Goal: Task Accomplishment & Management: Manage account settings

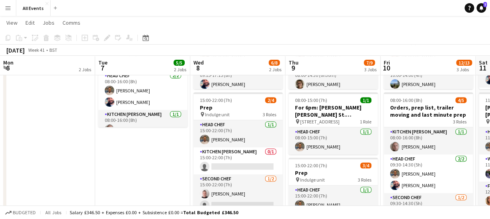
scroll to position [0, 246]
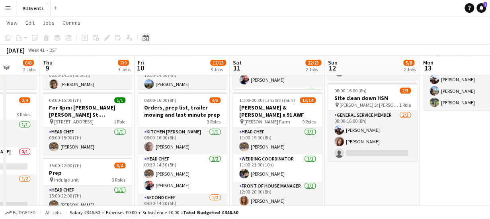
click at [147, 40] on icon "Date picker" at bounding box center [145, 38] width 6 height 6
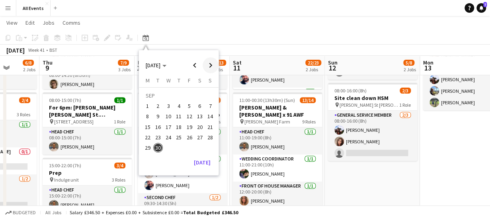
click at [211, 66] on span "Next month" at bounding box center [211, 65] width 16 height 16
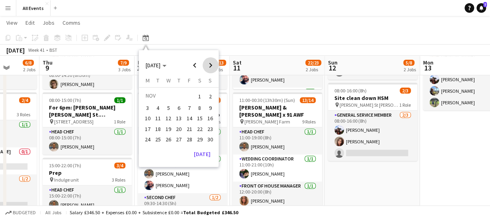
click at [211, 66] on span "Next month" at bounding box center [211, 65] width 16 height 16
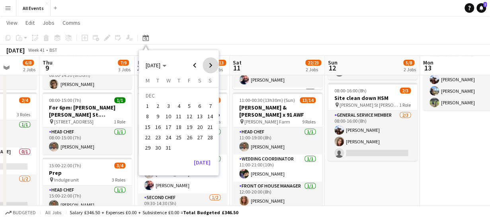
click at [211, 66] on span "Next month" at bounding box center [211, 65] width 16 height 16
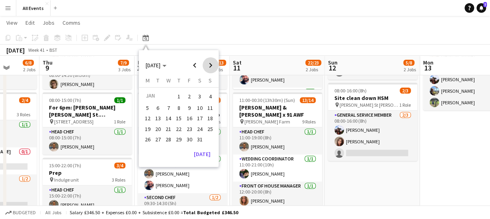
click at [211, 66] on span "Next month" at bounding box center [211, 65] width 16 height 16
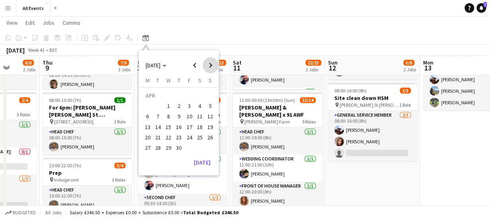
click at [211, 66] on span "Next month" at bounding box center [211, 65] width 16 height 16
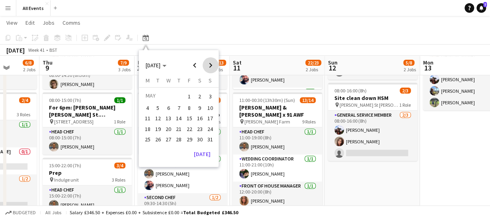
click at [211, 66] on span "Next month" at bounding box center [211, 65] width 16 height 16
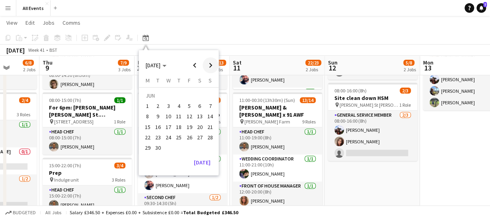
click at [211, 66] on span "Next month" at bounding box center [211, 65] width 16 height 16
click at [197, 66] on span "Previous month" at bounding box center [195, 65] width 16 height 16
click at [209, 99] on span "2" at bounding box center [210, 96] width 10 height 11
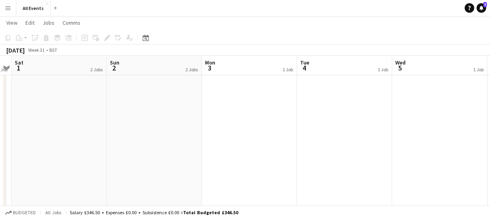
scroll to position [0, 0]
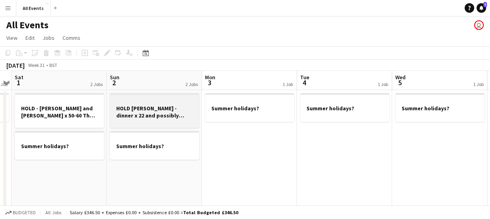
click at [158, 109] on h3 "HOLD [PERSON_NAME] - dinner x 22 and possibly same day breakfast service - [GEO…" at bounding box center [154, 112] width 89 height 14
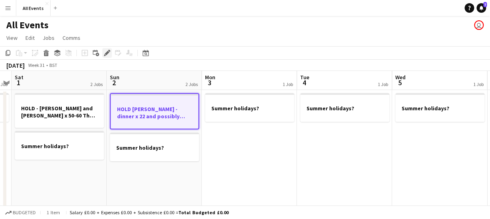
click at [106, 53] on icon at bounding box center [107, 53] width 4 height 4
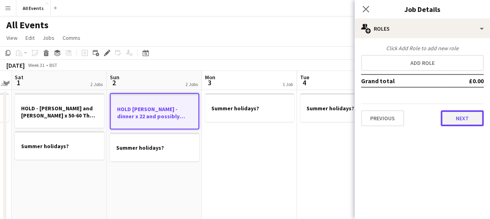
click at [457, 123] on button "Next" at bounding box center [462, 118] width 43 height 16
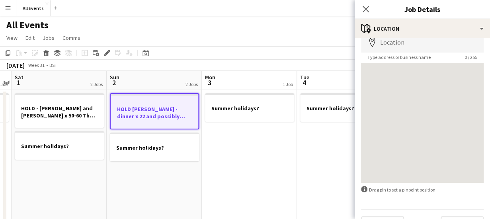
scroll to position [62, 0]
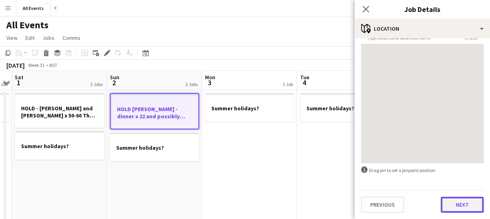
click at [458, 203] on button "Next" at bounding box center [462, 205] width 43 height 16
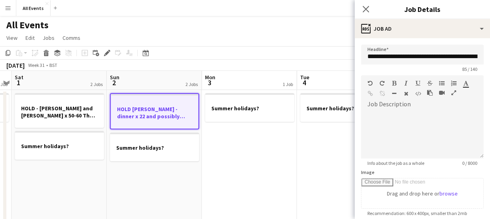
scroll to position [0, 0]
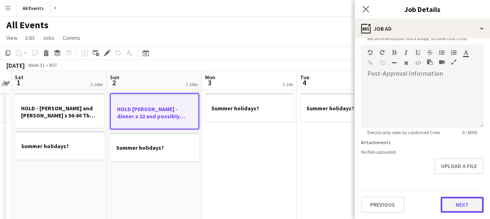
click at [467, 177] on form "**********" at bounding box center [422, 41] width 135 height 343
click at [445, 201] on button "Next" at bounding box center [462, 205] width 43 height 16
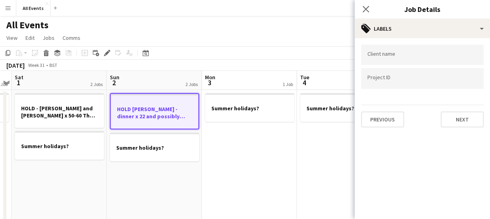
scroll to position [0, 0]
click at [457, 120] on button "Next" at bounding box center [462, 119] width 43 height 16
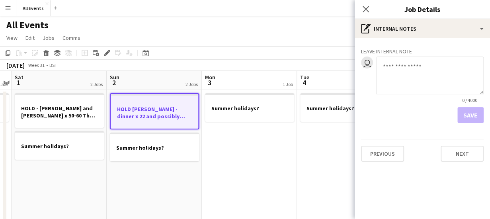
click at [402, 69] on textarea at bounding box center [429, 76] width 107 height 38
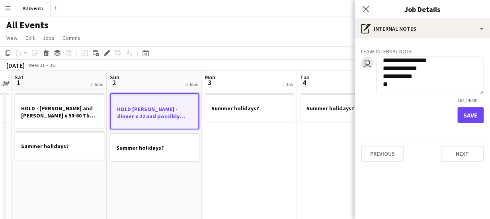
scroll to position [61, 0]
type textarea "**********"
click at [466, 113] on button "Save" at bounding box center [470, 115] width 26 height 16
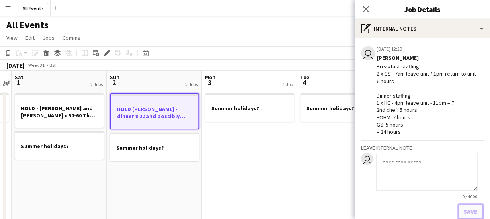
scroll to position [0, 0]
click at [365, 10] on icon "Close pop-in" at bounding box center [366, 9] width 8 height 8
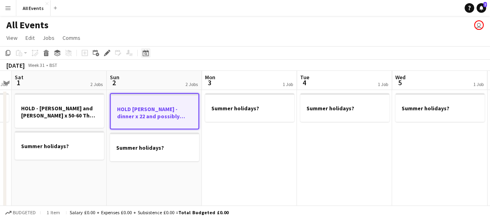
click at [146, 53] on icon "Date picker" at bounding box center [145, 53] width 6 height 6
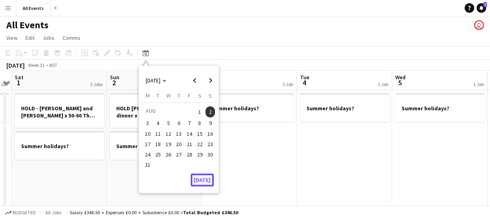
click at [199, 178] on button "[DATE]" at bounding box center [202, 180] width 23 height 13
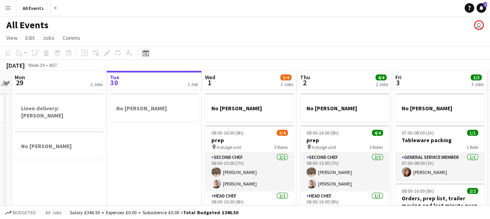
click at [144, 52] on icon "Date picker" at bounding box center [145, 53] width 6 height 6
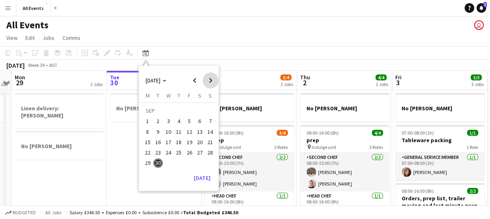
click at [211, 81] on span "Next month" at bounding box center [211, 80] width 16 height 16
click at [200, 119] on span "4" at bounding box center [200, 122] width 10 height 10
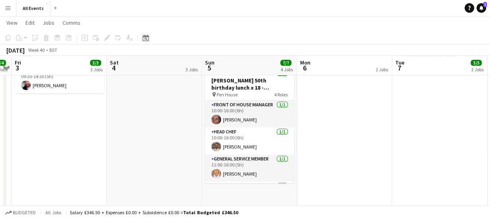
click at [147, 39] on icon "Date picker" at bounding box center [145, 38] width 6 height 6
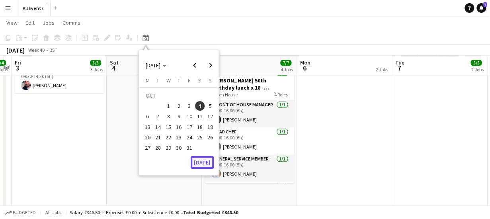
click at [199, 162] on button "[DATE]" at bounding box center [202, 162] width 23 height 13
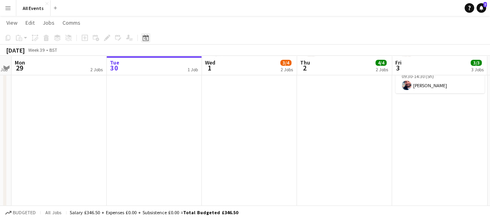
click at [145, 38] on icon "Date picker" at bounding box center [145, 38] width 6 height 6
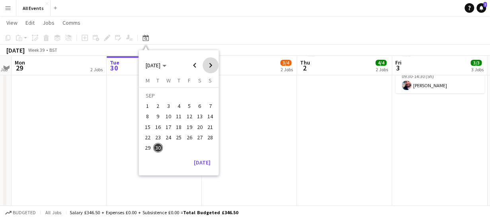
click at [212, 65] on span "Next month" at bounding box center [211, 65] width 16 height 16
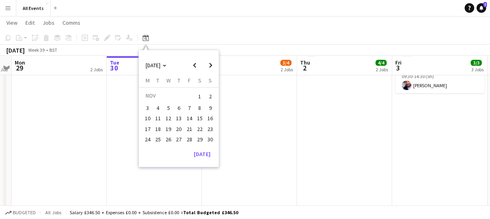
click at [197, 93] on span "1" at bounding box center [200, 96] width 10 height 11
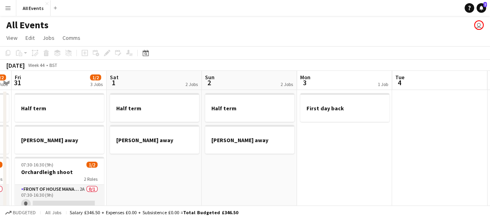
click at [265, 79] on app-board-header-date "Sun 2 2 Jobs" at bounding box center [249, 80] width 95 height 19
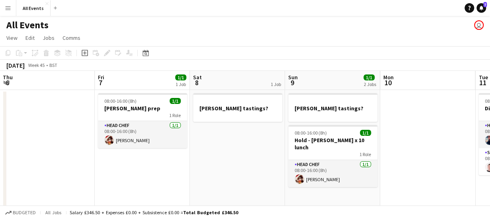
scroll to position [0, 292]
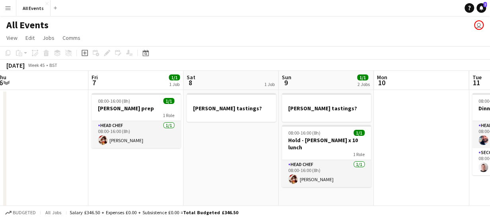
click at [236, 78] on app-board-header-date "Sat 8 1 Job" at bounding box center [230, 80] width 95 height 19
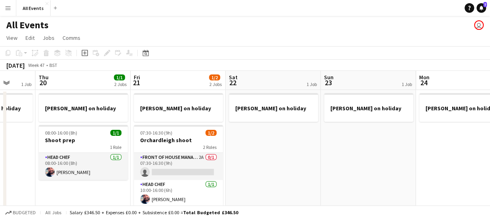
scroll to position [0, 266]
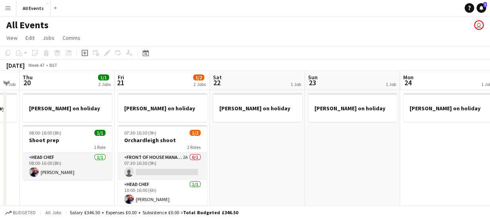
click at [228, 78] on app-board-header-date "Sat 22 1 Job" at bounding box center [257, 80] width 95 height 19
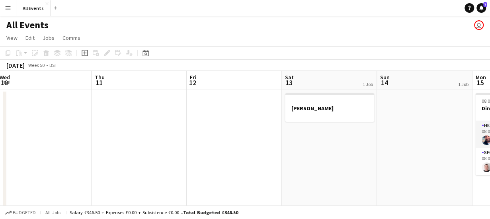
scroll to position [0, 290]
click at [300, 76] on app-board-header-date "Sat 13 1 Job" at bounding box center [328, 80] width 95 height 19
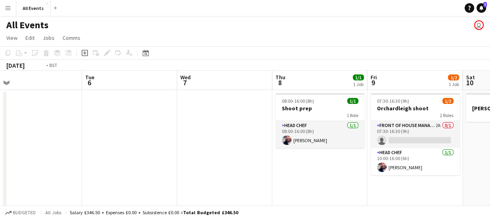
scroll to position [0, 300]
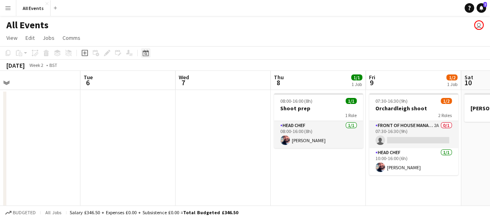
click at [148, 51] on icon at bounding box center [145, 53] width 6 height 6
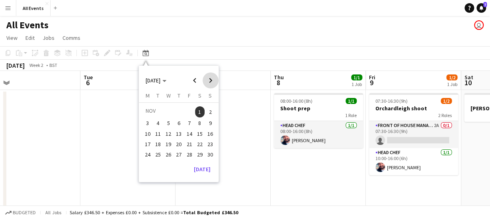
click at [214, 80] on span "Next month" at bounding box center [211, 80] width 16 height 16
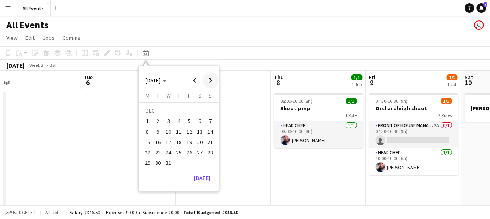
click at [214, 80] on span "Next month" at bounding box center [211, 80] width 16 height 16
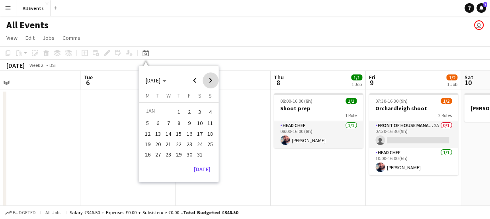
click at [214, 80] on span "Next month" at bounding box center [211, 80] width 16 height 16
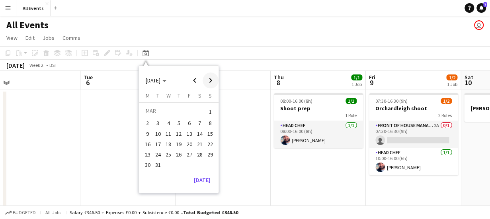
click at [214, 80] on span "Next month" at bounding box center [211, 80] width 16 height 16
click at [200, 133] on span "16" at bounding box center [200, 134] width 10 height 10
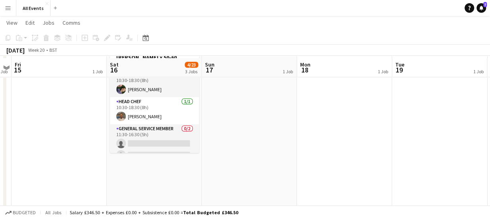
scroll to position [213, 0]
